Goal: Task Accomplishment & Management: Complete application form

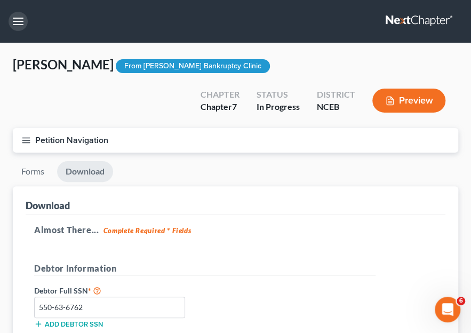
click at [14, 17] on button "button" at bounding box center [18, 21] width 19 height 19
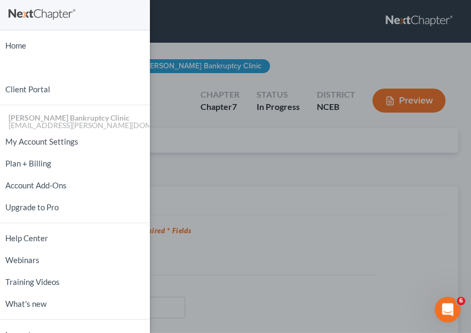
click at [272, 66] on div "Home New Case Client Portal [PERSON_NAME] Bankruptcy Clinic [EMAIL_ADDRESS][PER…" at bounding box center [235, 166] width 471 height 333
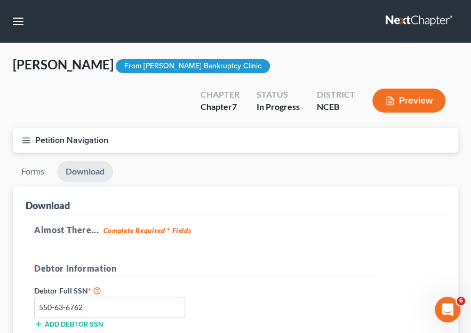
click at [26, 142] on icon "button" at bounding box center [26, 141] width 10 height 10
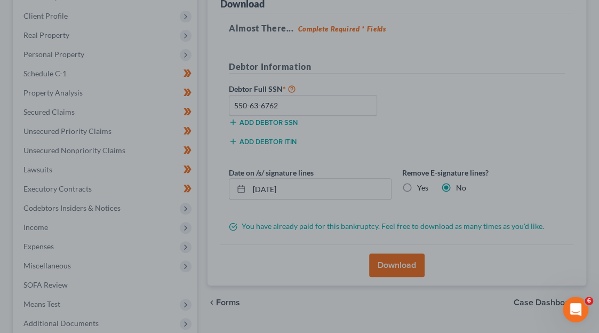
scroll to position [102, 0]
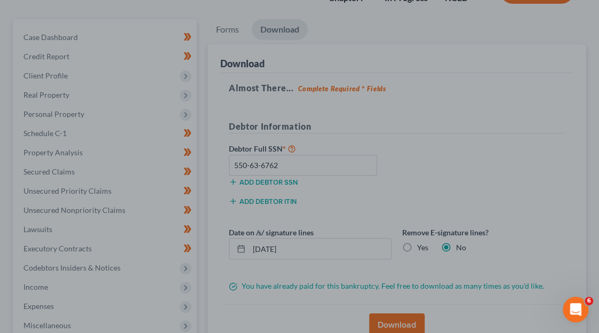
click at [471, 144] on div at bounding box center [299, 166] width 599 height 333
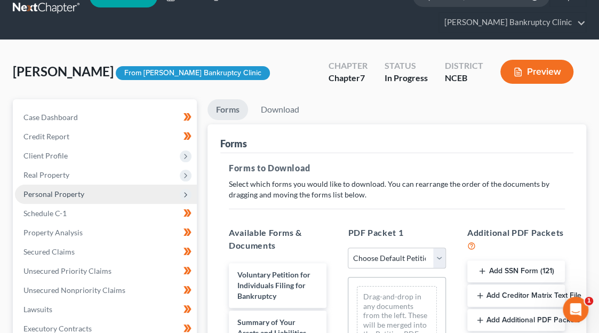
scroll to position [27, 0]
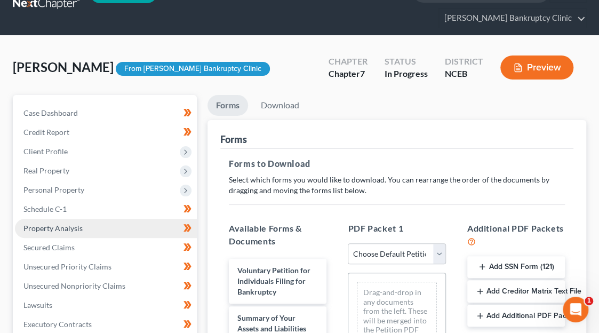
click at [60, 224] on span "Property Analysis" at bounding box center [52, 228] width 59 height 9
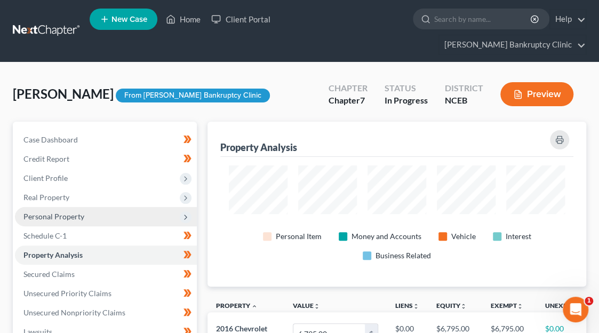
click at [74, 212] on span "Personal Property" at bounding box center [53, 216] width 61 height 9
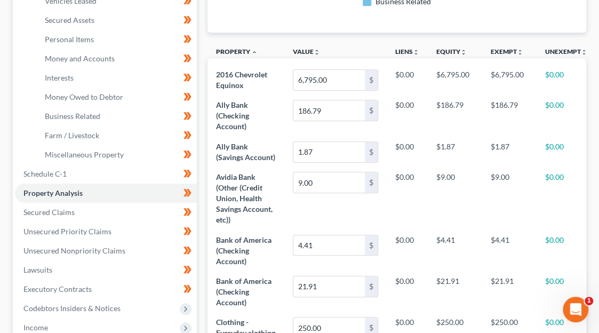
scroll to position [257, 0]
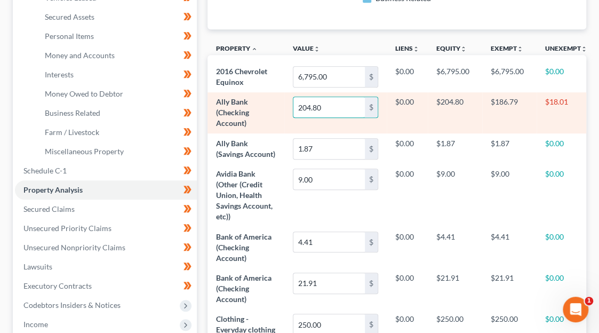
type input "204.80"
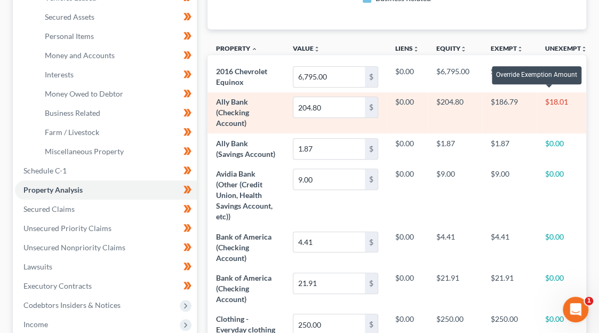
scroll to position [0, 50]
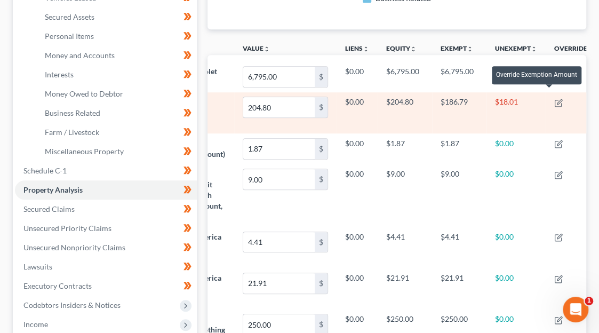
click at [499, 96] on td "$18.01" at bounding box center [516, 112] width 59 height 41
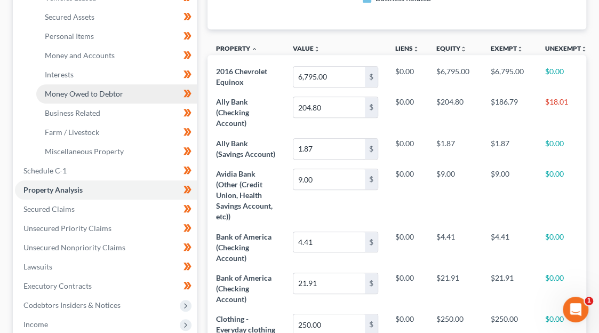
scroll to position [188, 0]
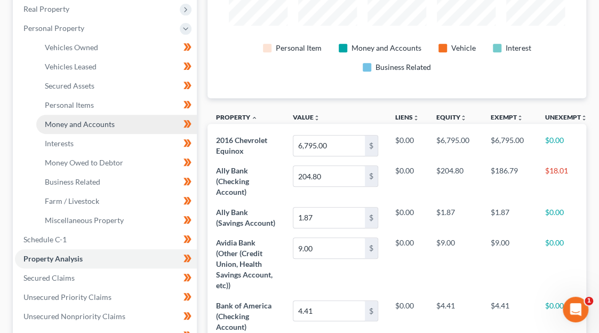
click at [100, 120] on span "Money and Accounts" at bounding box center [80, 124] width 70 height 9
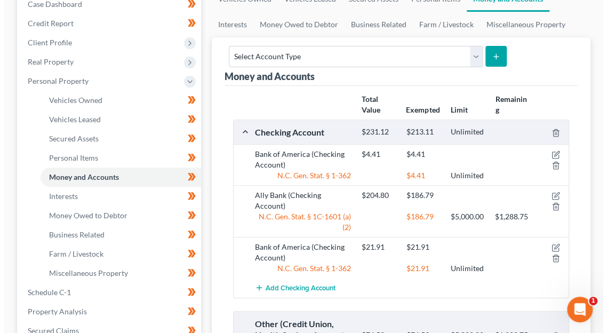
scroll to position [136, 0]
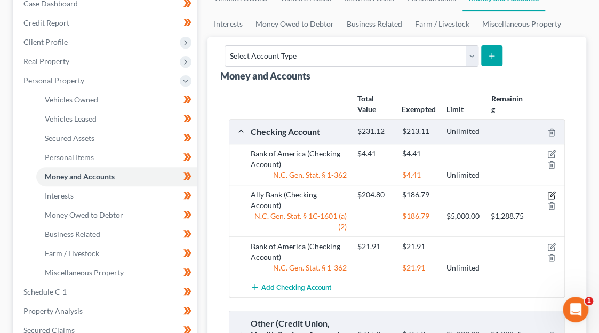
click at [552, 191] on icon "button" at bounding box center [551, 195] width 9 height 9
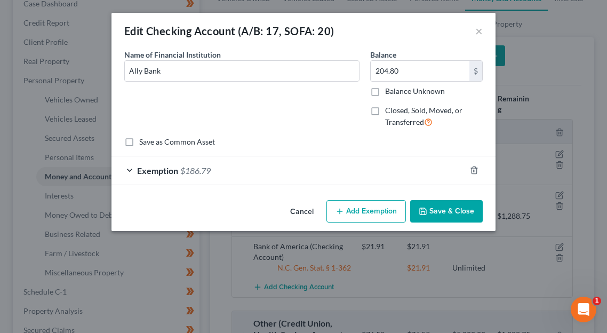
click at [307, 172] on div "Exemption $186.79" at bounding box center [289, 170] width 354 height 28
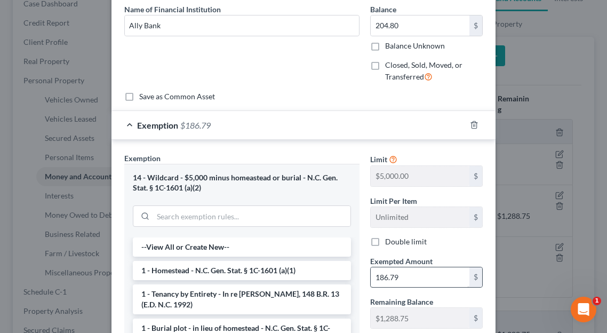
scroll to position [44, 0]
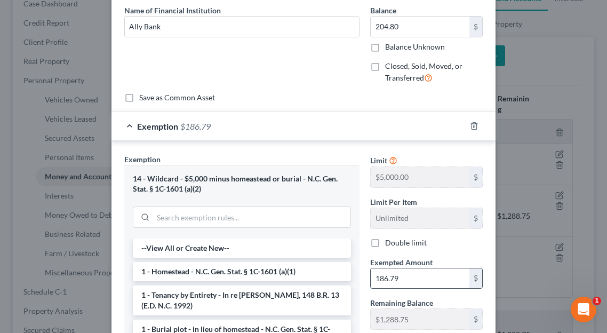
click at [411, 277] on input "186.79" at bounding box center [420, 278] width 99 height 20
type input "204.80"
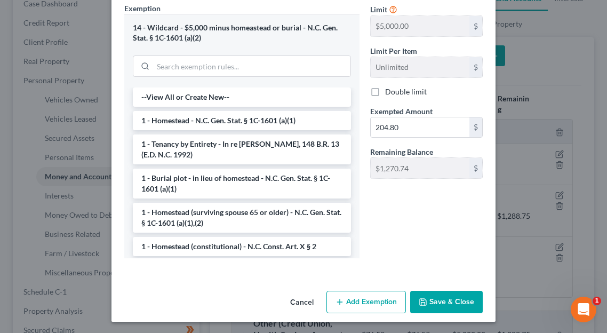
click at [439, 297] on button "Save & Close" at bounding box center [446, 302] width 73 height 22
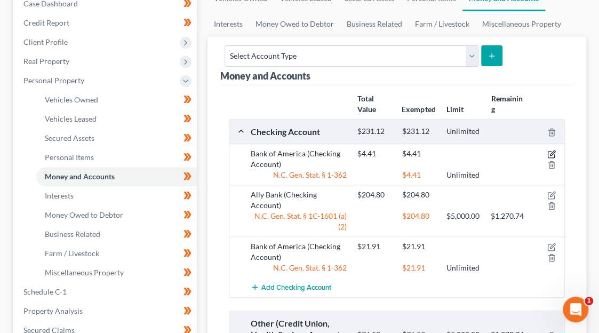
click at [550, 150] on icon "button" at bounding box center [551, 154] width 9 height 9
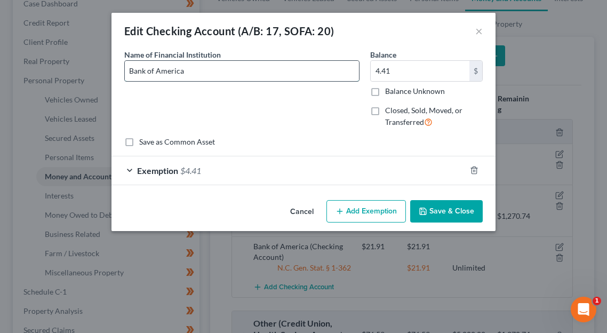
click at [271, 73] on input "Bank of America" at bounding box center [242, 71] width 234 height 20
type input "Bank of America - Savings"
click at [402, 70] on input "4.41" at bounding box center [420, 71] width 99 height 20
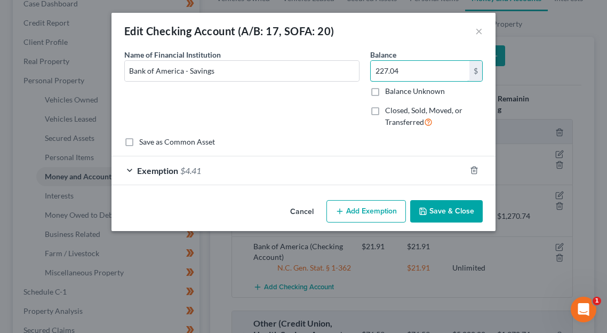
type input "227.04"
click at [256, 166] on div "Exemption $4.41" at bounding box center [289, 170] width 354 height 28
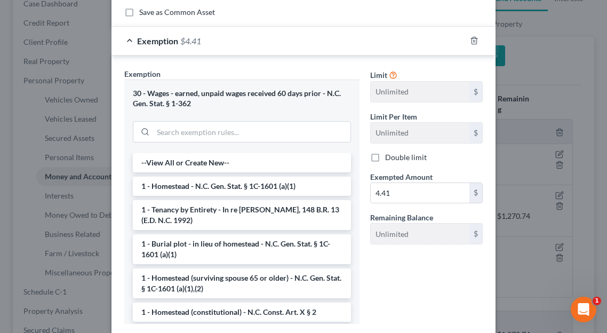
scroll to position [132, 0]
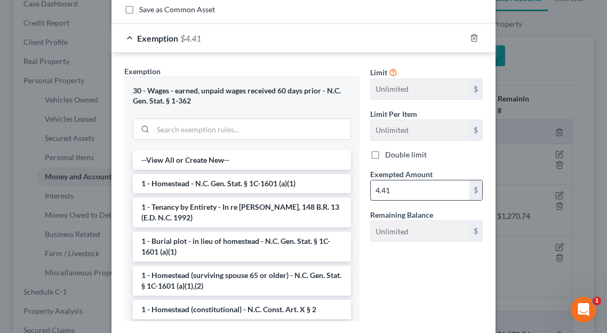
click at [412, 186] on input "4.41" at bounding box center [420, 190] width 99 height 20
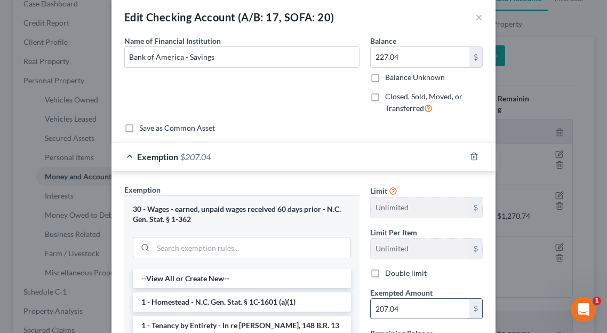
scroll to position [15, 0]
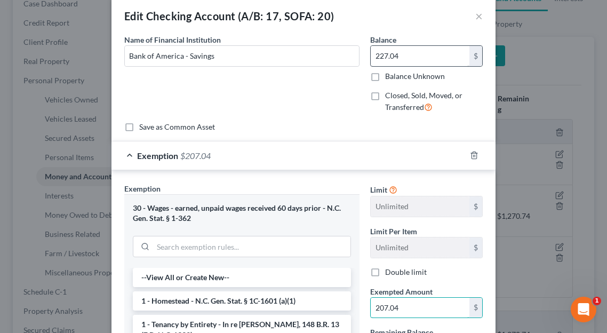
type input "207.04"
click at [371, 58] on input "227.04" at bounding box center [420, 56] width 99 height 20
type input "0"
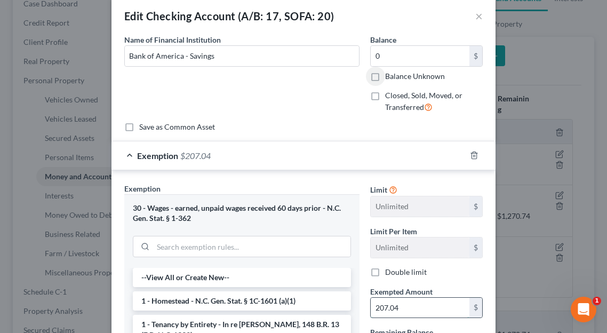
click at [415, 305] on input "207.04" at bounding box center [420, 308] width 99 height 20
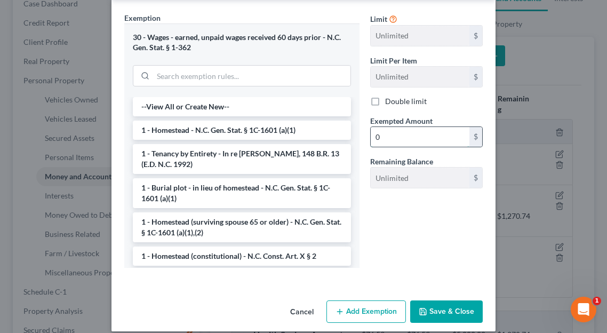
scroll to position [186, 0]
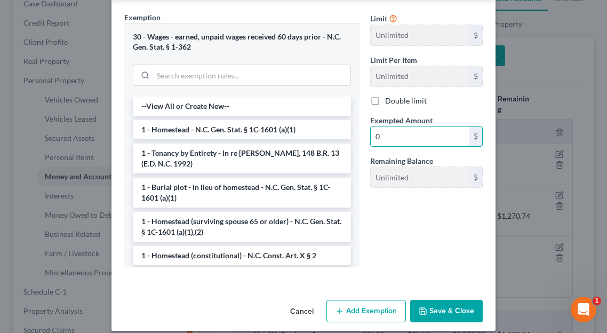
type input "0"
click at [430, 304] on button "Save & Close" at bounding box center [446, 311] width 73 height 22
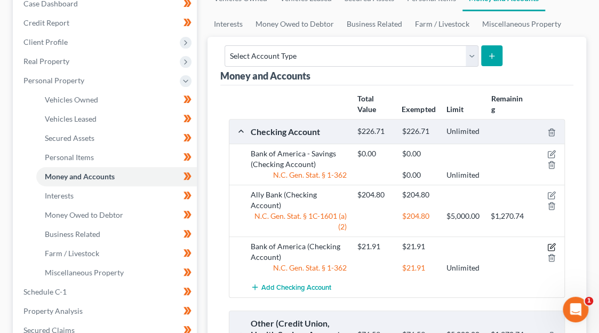
click at [552, 243] on icon "button" at bounding box center [551, 247] width 9 height 9
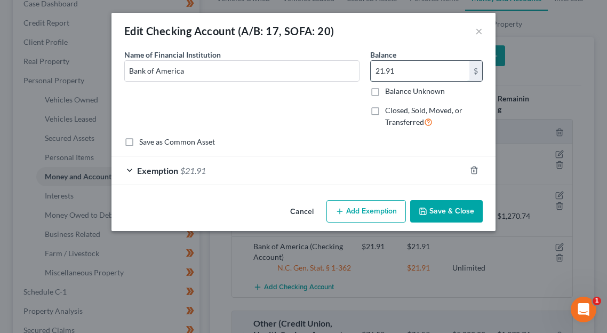
click at [411, 67] on input "21.91" at bounding box center [420, 71] width 99 height 20
type input "0"
click at [388, 169] on div "Exemption $21.91" at bounding box center [289, 170] width 354 height 28
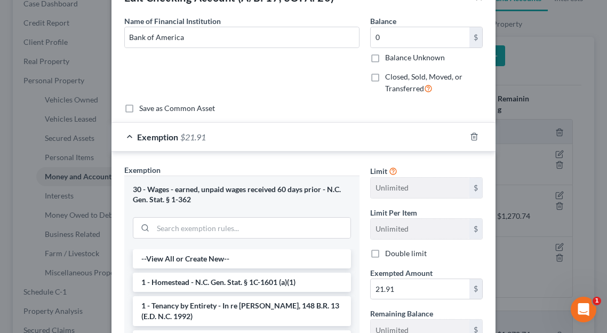
scroll to position [34, 0]
click at [403, 286] on input "21.91" at bounding box center [420, 289] width 99 height 20
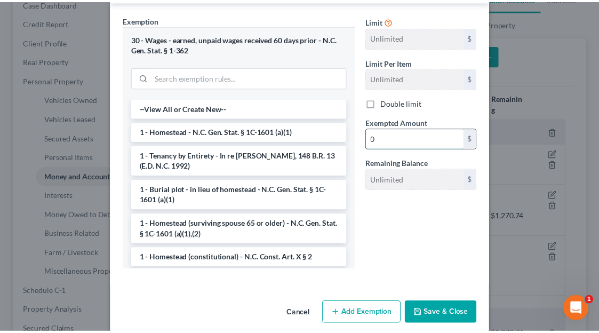
scroll to position [195, 0]
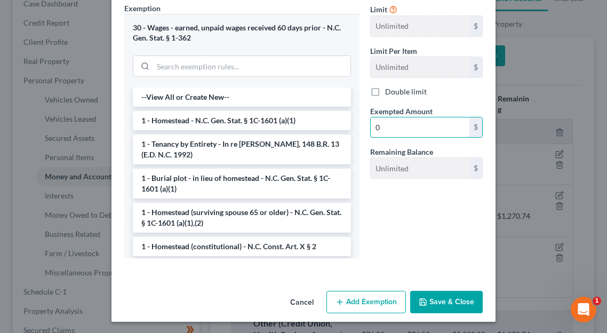
type input "0"
click at [429, 292] on button "Save & Close" at bounding box center [446, 302] width 73 height 22
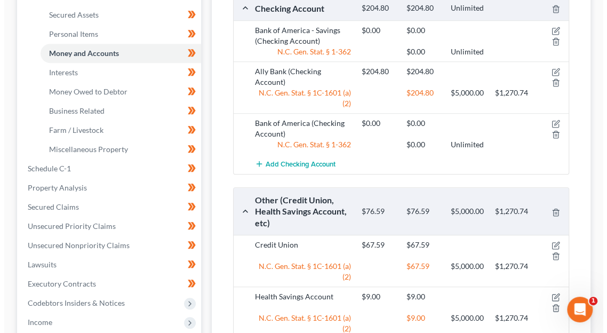
scroll to position [269, 0]
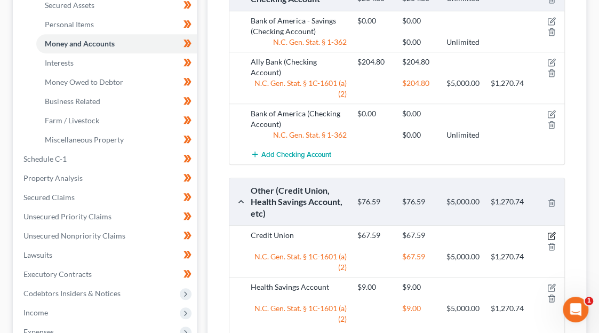
click at [554, 232] on icon "button" at bounding box center [551, 236] width 9 height 9
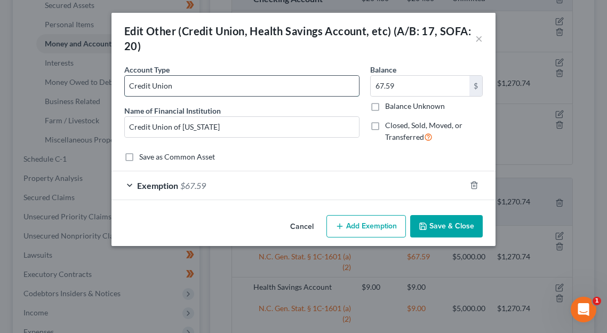
click at [290, 85] on input "Credit Union" at bounding box center [242, 86] width 234 height 20
type input "Checking"
click at [411, 85] on input "67.59" at bounding box center [420, 86] width 99 height 20
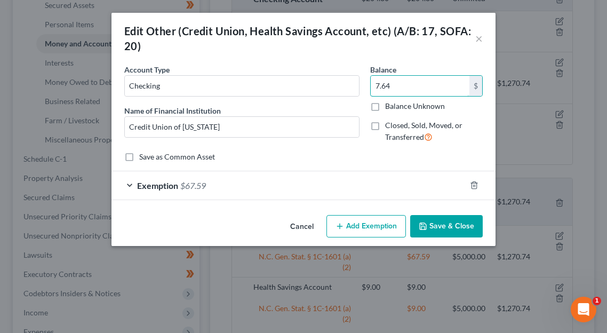
type input "7.64"
click at [340, 184] on div "Exemption $67.59" at bounding box center [289, 185] width 354 height 28
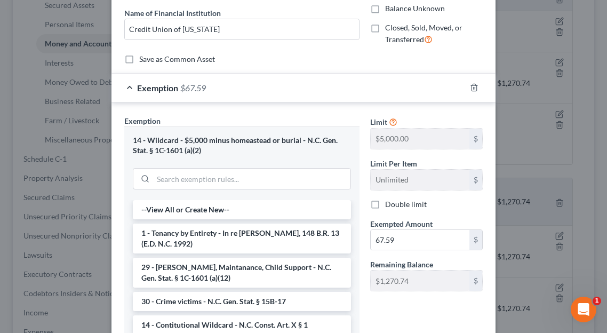
scroll to position [98, 0]
click at [398, 242] on input "67.59" at bounding box center [420, 239] width 99 height 20
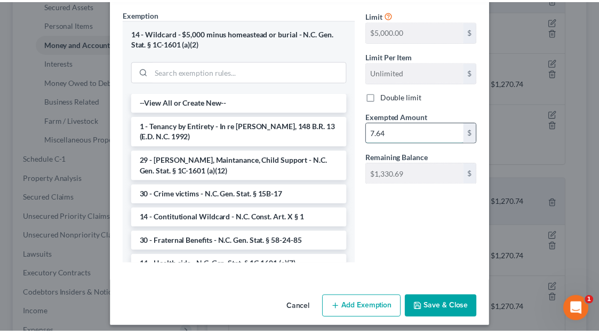
scroll to position [205, 0]
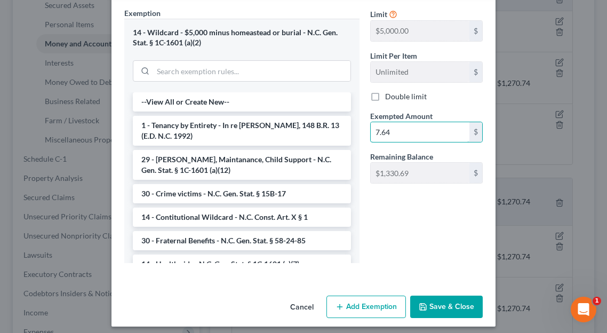
type input "7.64"
click at [431, 305] on button "Save & Close" at bounding box center [446, 307] width 73 height 22
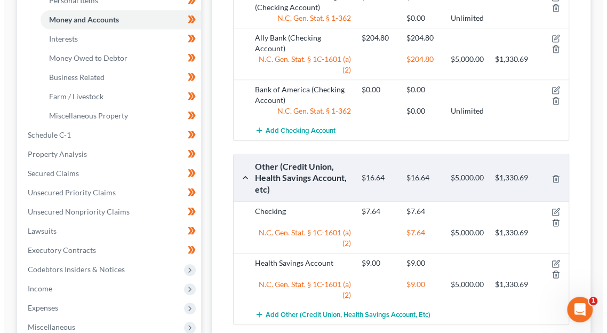
scroll to position [293, 0]
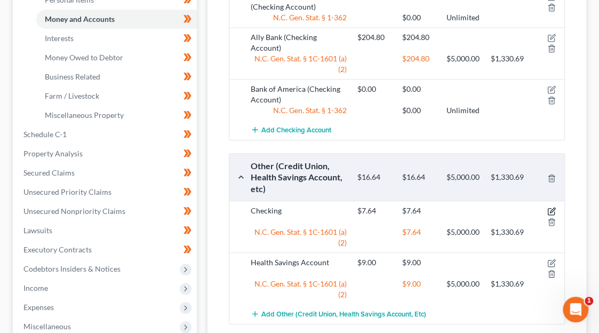
click at [552, 207] on icon "button" at bounding box center [551, 211] width 9 height 9
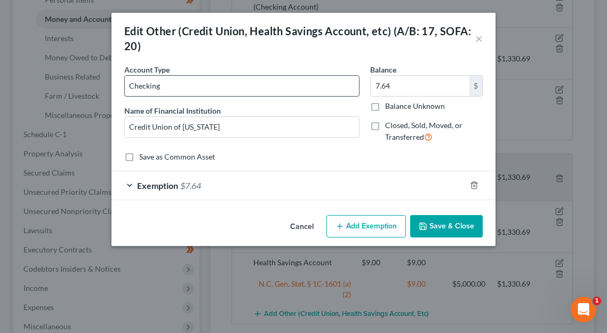
click at [290, 87] on input "Checking" at bounding box center [242, 86] width 234 height 20
type input "C"
type input "s"
type input "Savings"
click at [413, 85] on input "7.64" at bounding box center [420, 86] width 99 height 20
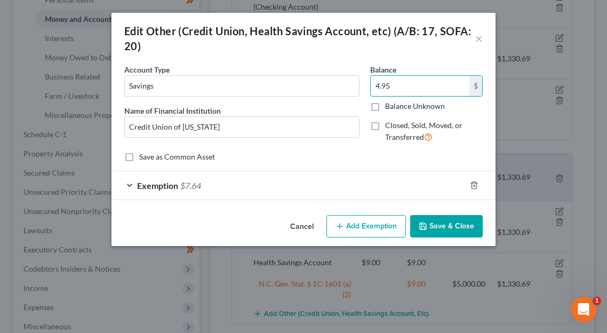
type input "4.95"
click at [334, 183] on div "Exemption $7.64" at bounding box center [289, 185] width 354 height 28
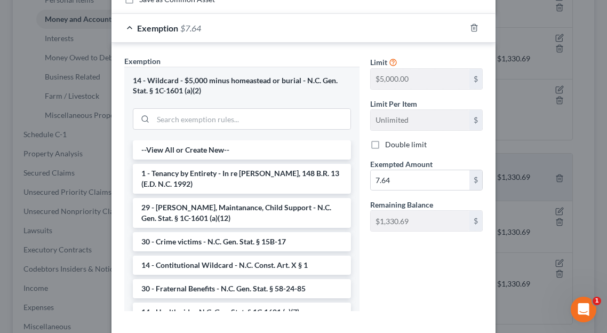
scroll to position [158, 0]
click at [402, 179] on input "7.64" at bounding box center [420, 180] width 99 height 20
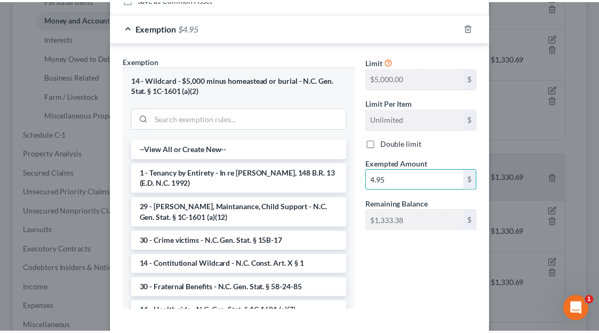
scroll to position [210, 0]
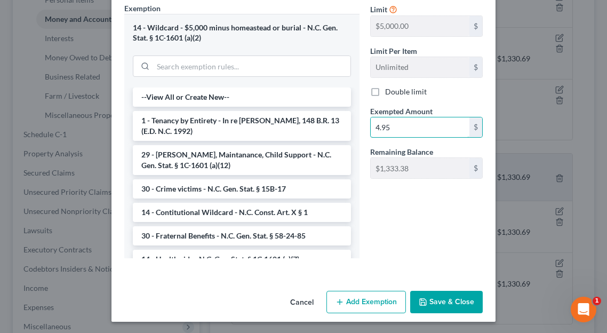
type input "4.95"
click at [431, 296] on button "Save & Close" at bounding box center [446, 302] width 73 height 22
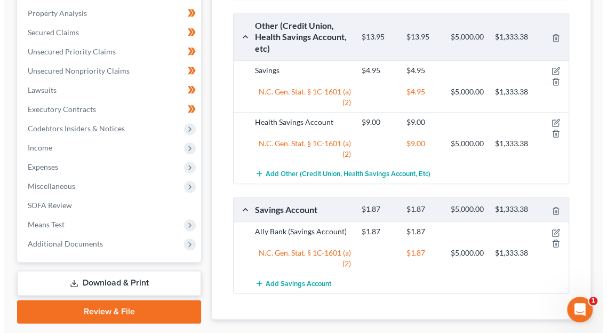
scroll to position [435, 0]
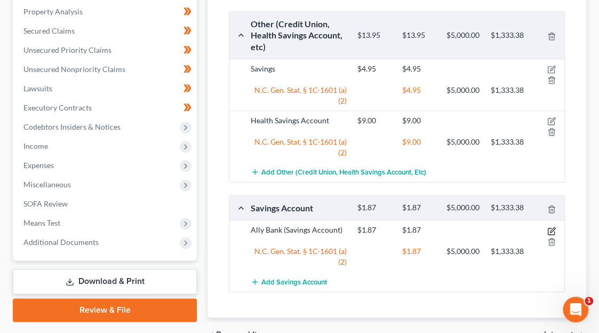
click at [549, 227] on icon "button" at bounding box center [551, 231] width 9 height 9
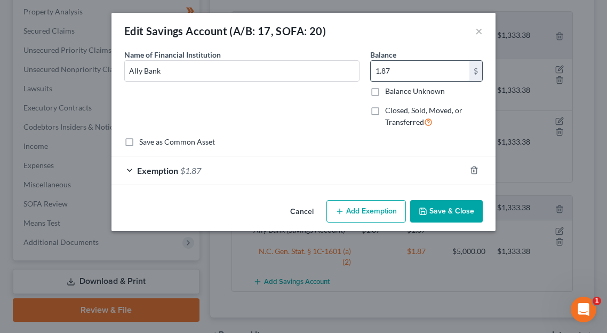
click at [399, 73] on input "1.87" at bounding box center [420, 71] width 99 height 20
type input "1.89"
click at [357, 167] on div "Exemption $1.87" at bounding box center [289, 170] width 354 height 28
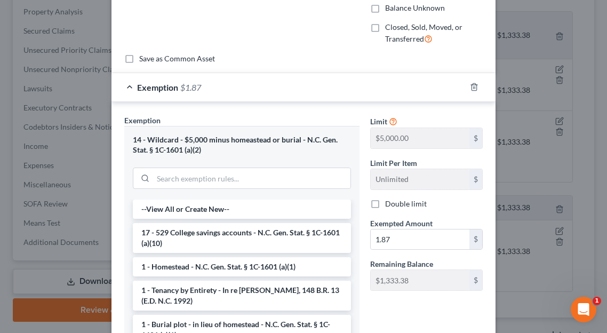
scroll to position [84, 0]
click at [428, 238] on input "1.87" at bounding box center [420, 239] width 99 height 20
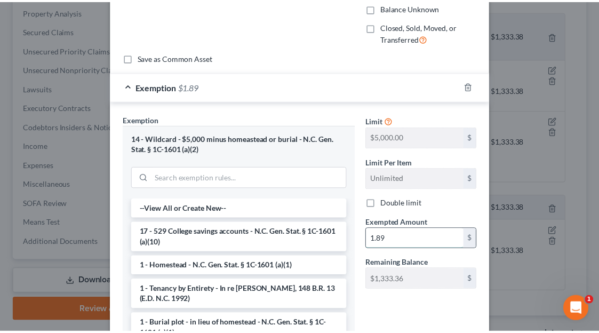
scroll to position [195, 0]
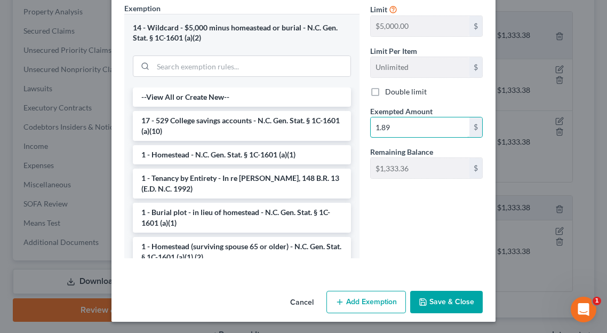
type input "1.89"
click at [444, 292] on button "Save & Close" at bounding box center [446, 302] width 73 height 22
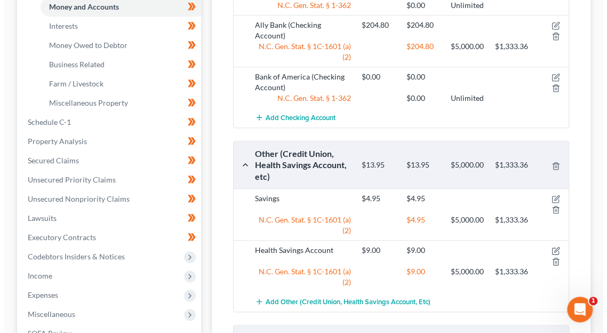
scroll to position [248, 0]
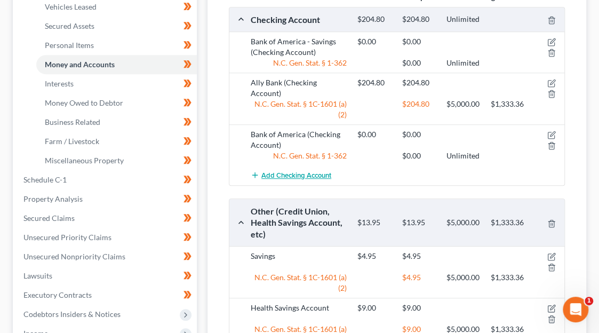
click at [311, 171] on span "Add Checking Account" at bounding box center [296, 175] width 70 height 9
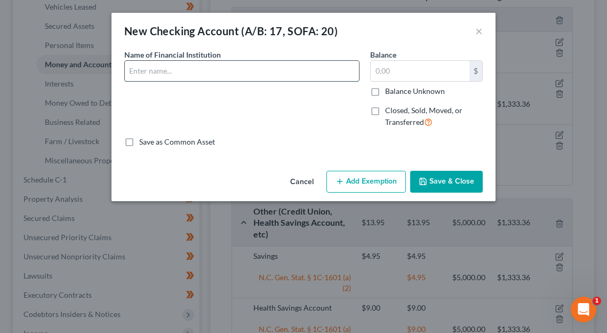
click at [241, 74] on input "text" at bounding box center [242, 71] width 234 height 20
type input "Middlesex Fed. Savings, F.A."
click at [403, 69] on input "text" at bounding box center [420, 71] width 99 height 20
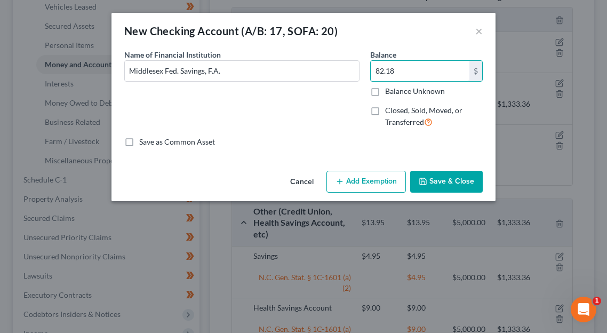
type input "82.18"
click at [362, 182] on button "Add Exemption" at bounding box center [367, 182] width 80 height 22
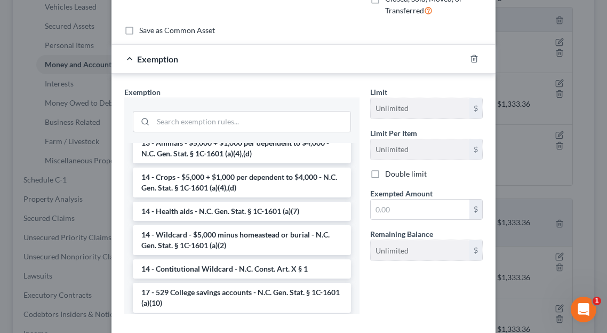
scroll to position [225, 0]
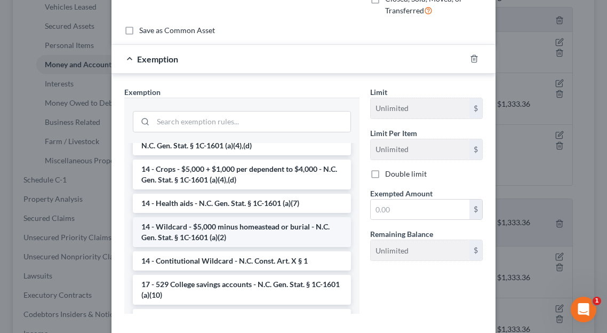
click at [252, 225] on li "14 - Wildcard - $5,000 minus homeastead or burial - N.C. Gen. Stat. § 1C-1601 (…" at bounding box center [242, 232] width 218 height 30
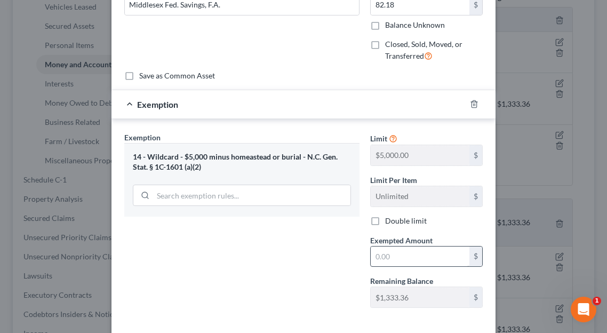
scroll to position [66, 0]
click at [398, 252] on input "text" at bounding box center [420, 257] width 99 height 20
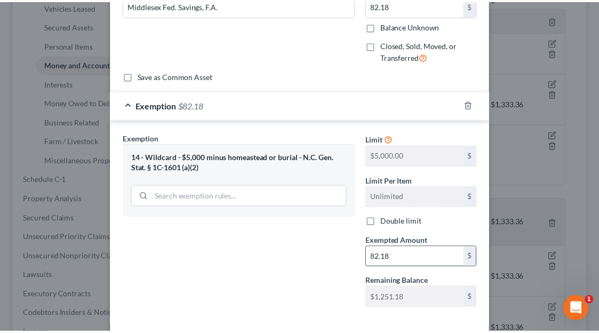
scroll to position [115, 0]
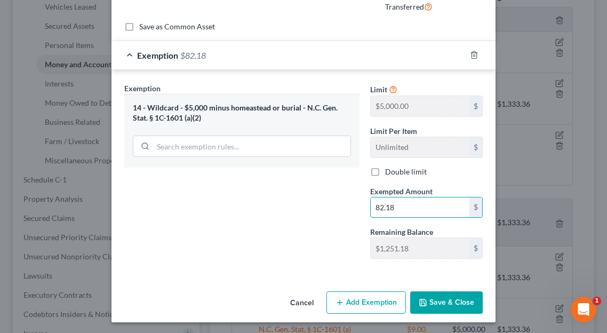
type input "82.18"
click at [431, 295] on button "Save & Close" at bounding box center [446, 302] width 73 height 22
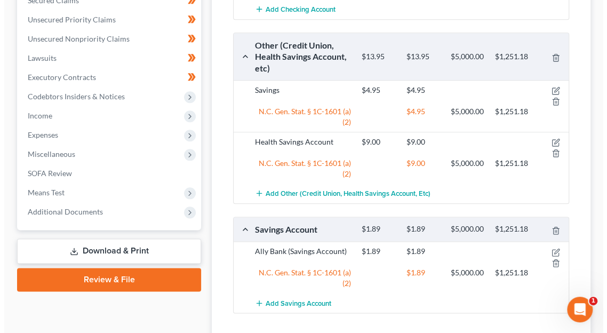
scroll to position [468, 0]
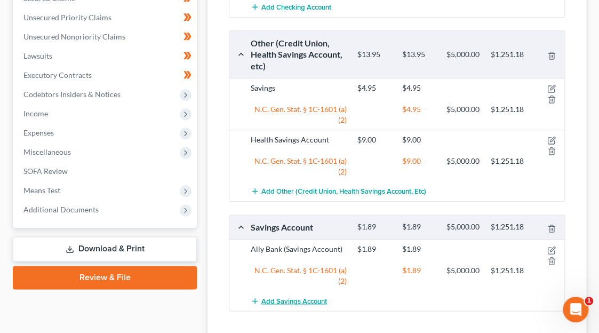
click at [287, 297] on span "Add Savings Account" at bounding box center [294, 301] width 66 height 9
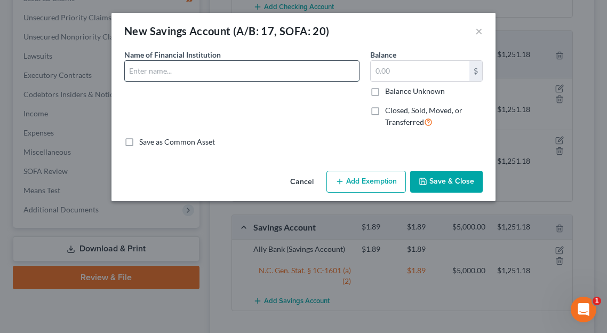
click at [258, 72] on input "text" at bounding box center [242, 71] width 234 height 20
type input "m"
type input "Middlesex Fed. Savings, F.A."
click at [412, 73] on input "text" at bounding box center [420, 71] width 99 height 20
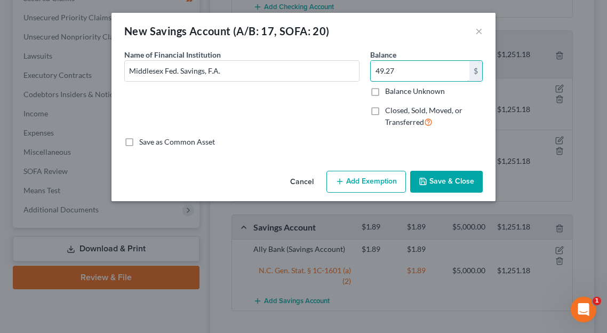
type input "49.27"
click at [356, 179] on button "Add Exemption" at bounding box center [367, 182] width 80 height 22
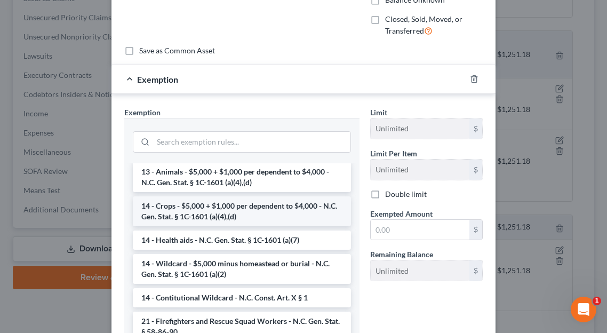
scroll to position [243, 0]
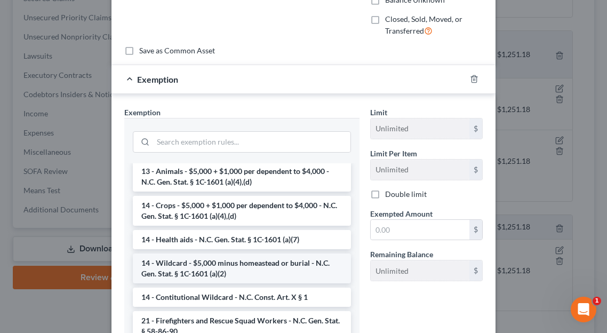
click at [244, 264] on li "14 - Wildcard - $5,000 minus homeastead or burial - N.C. Gen. Stat. § 1C-1601 (…" at bounding box center [242, 268] width 218 height 30
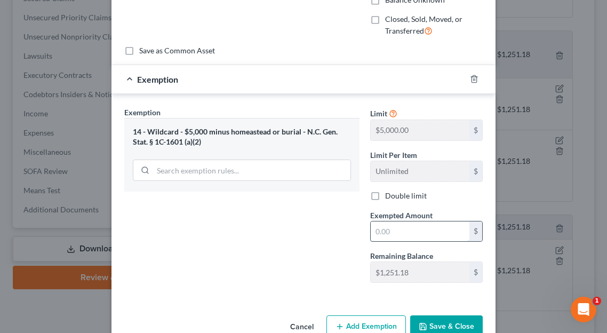
click at [410, 226] on input "text" at bounding box center [420, 231] width 99 height 20
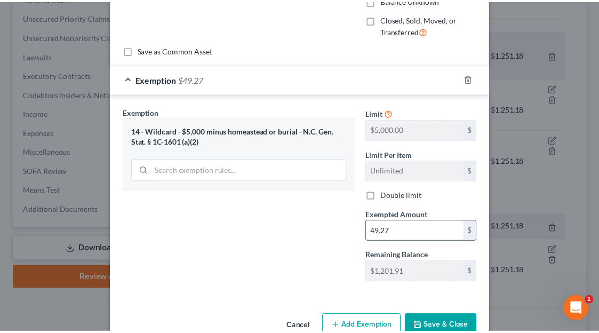
scroll to position [115, 0]
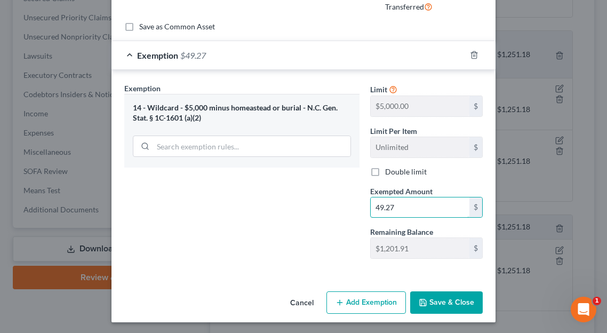
type input "49.27"
click at [438, 295] on button "Save & Close" at bounding box center [446, 302] width 73 height 22
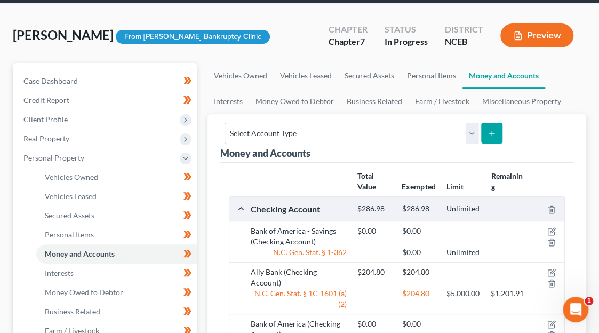
scroll to position [50, 0]
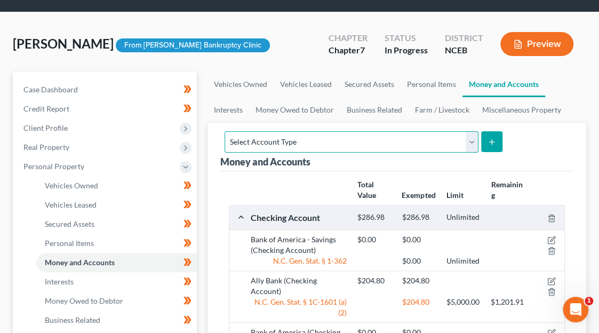
click at [471, 131] on select "Select Account Type Brokerage (A/B: 18, SOFA: 20) Cash on Hand (A/B: 16) Certif…" at bounding box center [352, 141] width 254 height 21
select select "cash_on_hand"
click at [225, 131] on select "Select Account Type Brokerage (A/B: 18, SOFA: 20) Cash on Hand (A/B: 16) Certif…" at bounding box center [352, 141] width 254 height 21
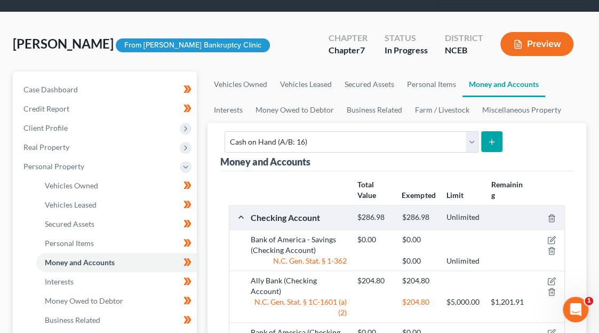
click at [489, 138] on icon "submit" at bounding box center [492, 142] width 9 height 9
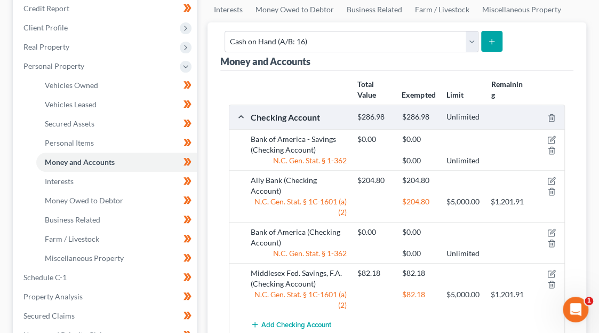
scroll to position [131, 0]
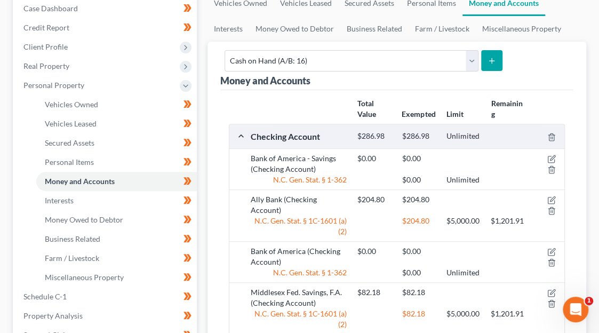
click at [488, 50] on button "submit" at bounding box center [491, 60] width 21 height 21
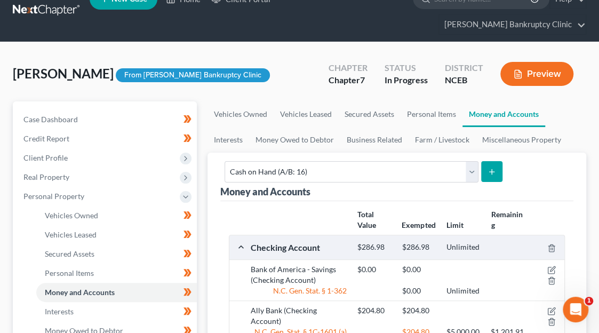
scroll to position [21, 0]
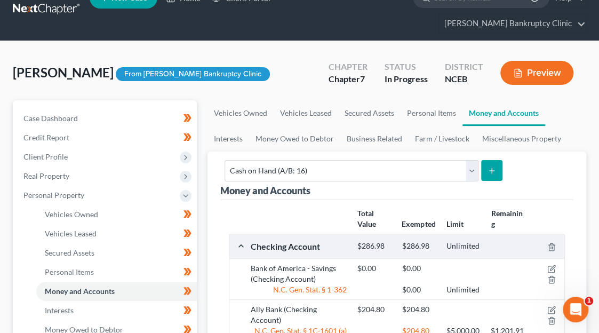
click at [488, 166] on icon "submit" at bounding box center [492, 170] width 9 height 9
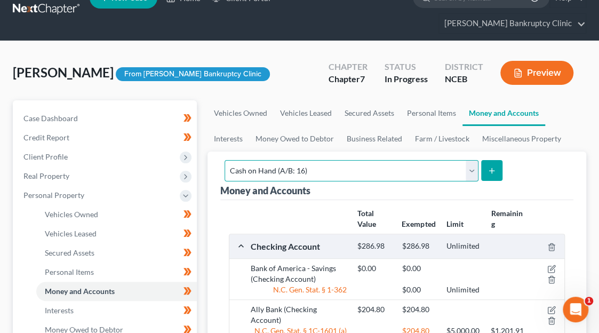
click at [372, 160] on select "Select Account Type Brokerage (A/B: 18, SOFA: 20) Cash on Hand (A/B: 16) Certif…" at bounding box center [352, 170] width 254 height 21
click at [225, 160] on select "Select Account Type Brokerage (A/B: 18, SOFA: 20) Cash on Hand (A/B: 16) Certif…" at bounding box center [352, 170] width 254 height 21
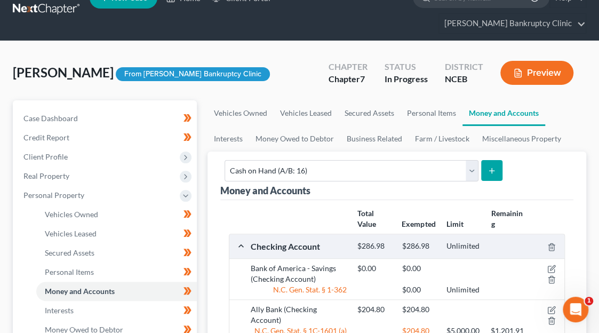
click at [488, 166] on icon "submit" at bounding box center [492, 170] width 9 height 9
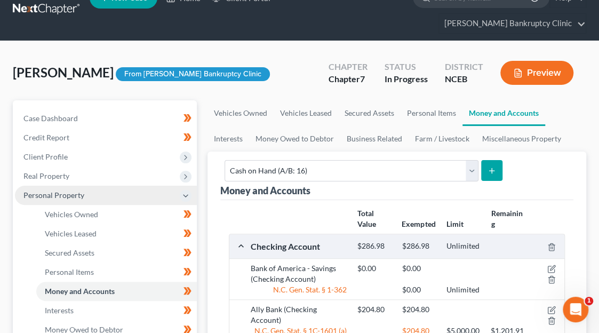
click at [62, 190] on span "Personal Property" at bounding box center [53, 194] width 61 height 9
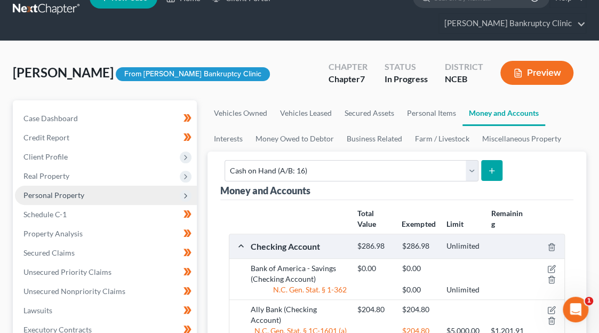
click at [62, 190] on span "Personal Property" at bounding box center [53, 194] width 61 height 9
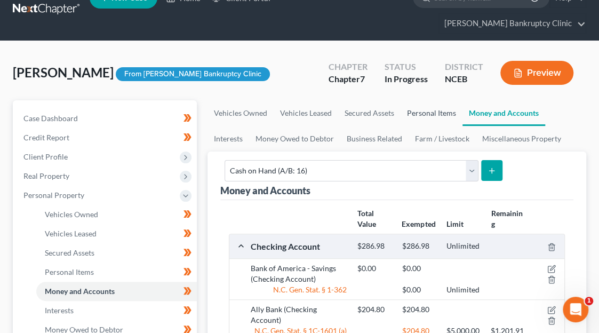
click at [430, 100] on link "Personal Items" at bounding box center [432, 113] width 62 height 26
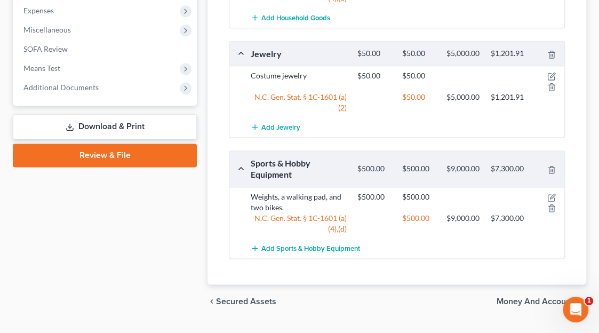
scroll to position [591, 0]
click at [523, 297] on span "Money and Accounts" at bounding box center [537, 301] width 81 height 9
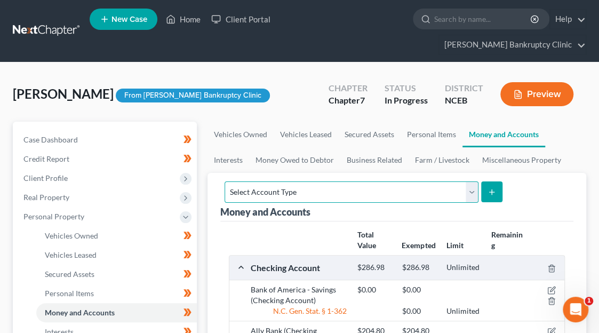
click at [470, 181] on select "Select Account Type Brokerage (A/B: 18, SOFA: 20) Cash on Hand (A/B: 16) Certif…" at bounding box center [352, 191] width 254 height 21
select select "cash_on_hand"
click at [225, 181] on select "Select Account Type Brokerage (A/B: 18, SOFA: 20) Cash on Hand (A/B: 16) Certif…" at bounding box center [352, 191] width 254 height 21
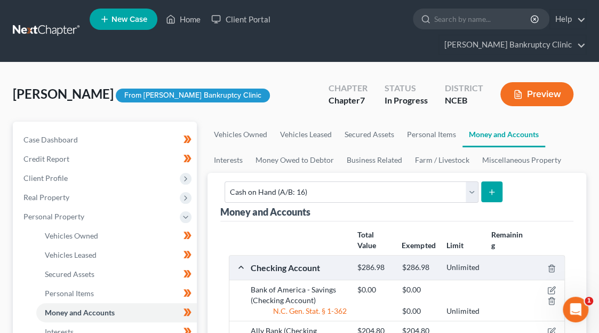
click at [488, 188] on icon "submit" at bounding box center [492, 192] width 9 height 9
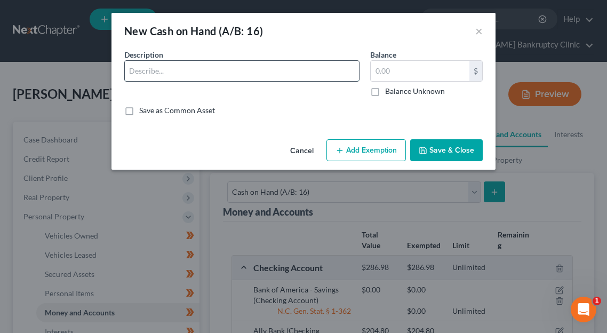
click at [293, 75] on input "text" at bounding box center [242, 71] width 234 height 20
type input "c"
type input "Cash"
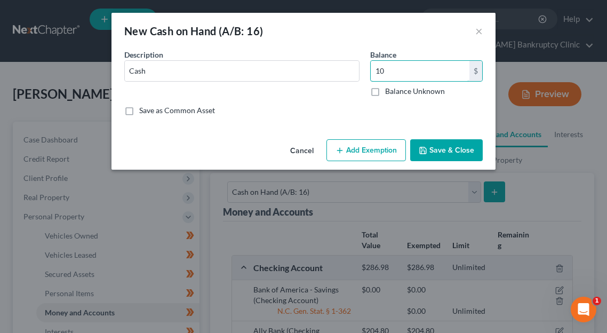
type input "10"
click at [365, 144] on button "Add Exemption" at bounding box center [367, 150] width 80 height 22
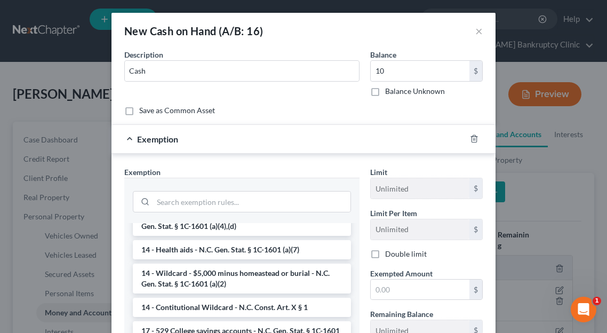
scroll to position [260, 0]
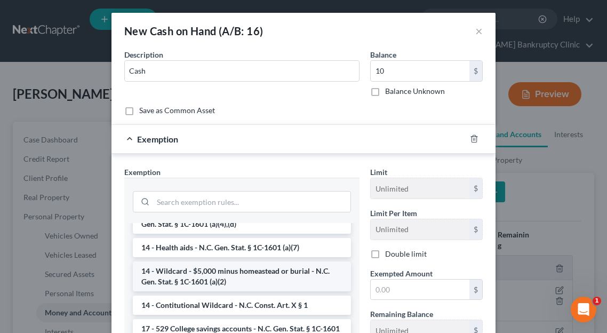
click at [246, 267] on li "14 - Wildcard - $5,000 minus homeastead or burial - N.C. Gen. Stat. § 1C-1601 (…" at bounding box center [242, 276] width 218 height 30
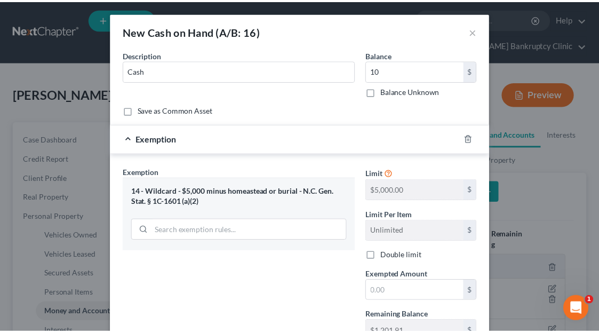
scroll to position [83, 0]
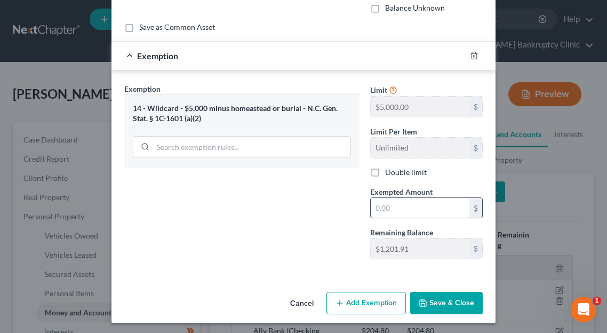
click at [412, 208] on input "text" at bounding box center [420, 208] width 99 height 20
type input "10"
click at [433, 296] on button "Save & Close" at bounding box center [446, 303] width 73 height 22
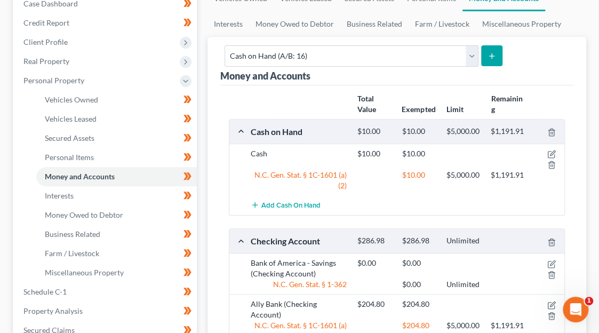
scroll to position [178, 0]
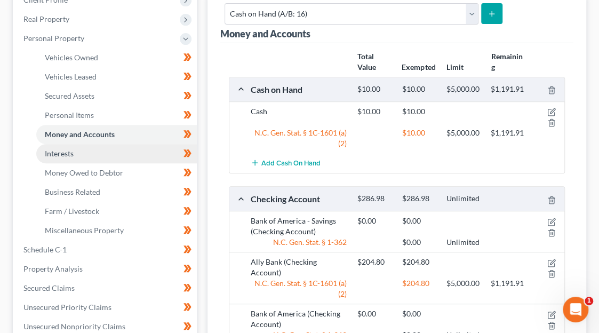
click at [74, 149] on span "Interests" at bounding box center [59, 153] width 29 height 9
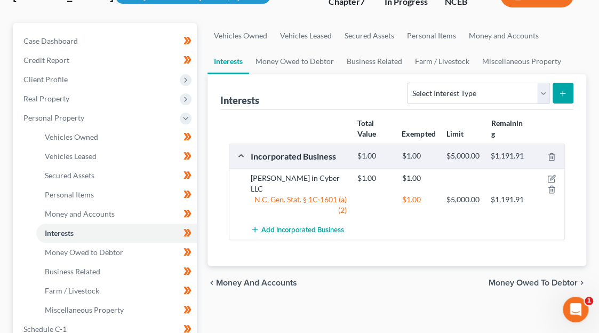
scroll to position [100, 0]
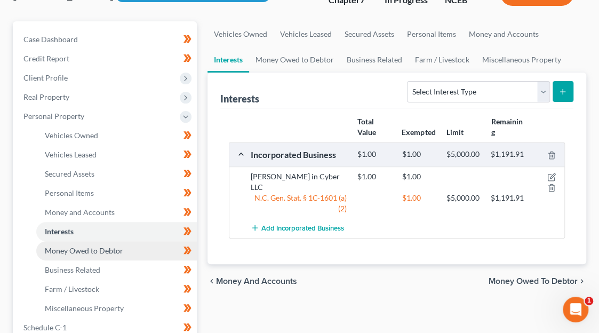
click at [116, 241] on link "Money Owed to Debtor" at bounding box center [116, 250] width 161 height 19
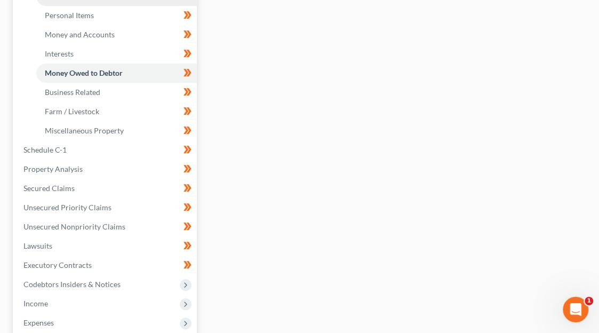
scroll to position [286, 0]
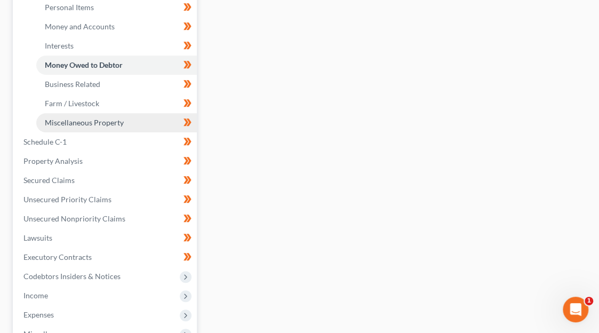
click at [93, 118] on span "Miscellaneous Property" at bounding box center [84, 122] width 79 height 9
